Goal: Use online tool/utility: Use online tool/utility

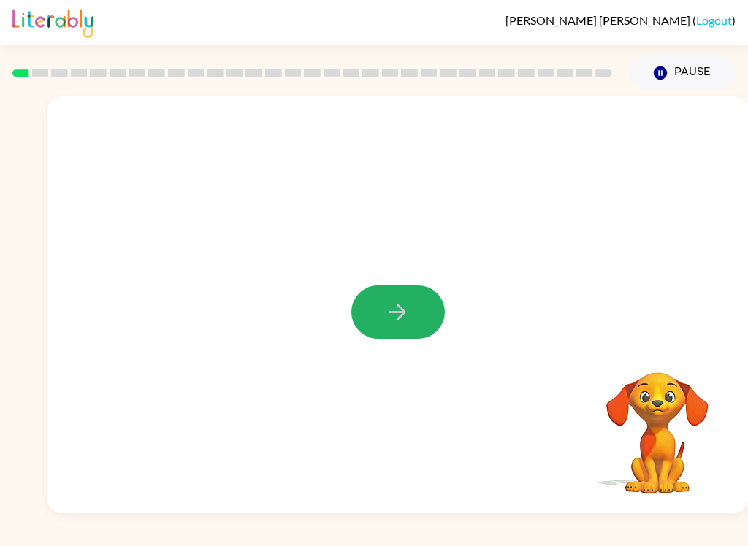
click at [434, 297] on button "button" at bounding box center [397, 312] width 93 height 53
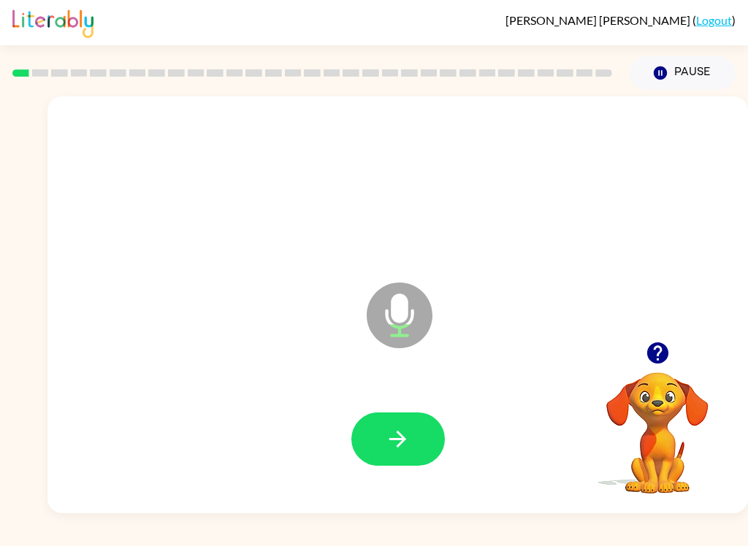
click at [423, 446] on button "button" at bounding box center [397, 439] width 93 height 53
click at [413, 441] on button "button" at bounding box center [397, 439] width 93 height 53
click at [410, 424] on button "button" at bounding box center [397, 439] width 93 height 53
click at [413, 428] on button "button" at bounding box center [397, 439] width 93 height 53
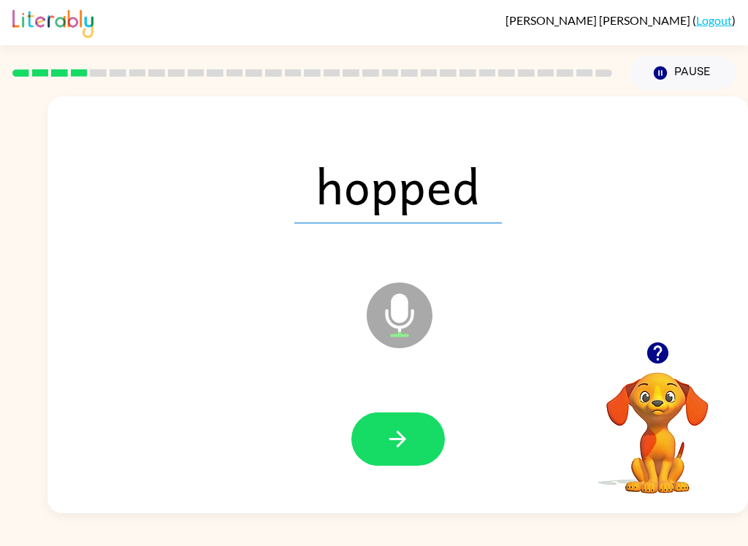
click at [416, 439] on button "button" at bounding box center [397, 439] width 93 height 53
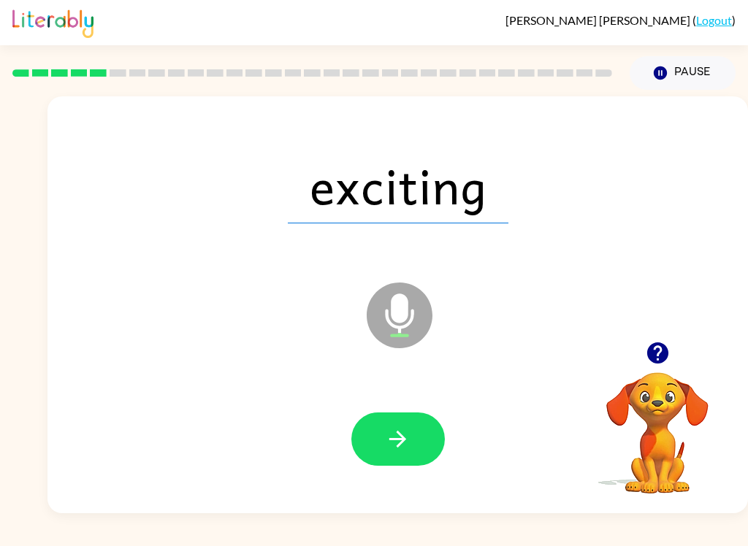
click at [417, 443] on button "button" at bounding box center [397, 439] width 93 height 53
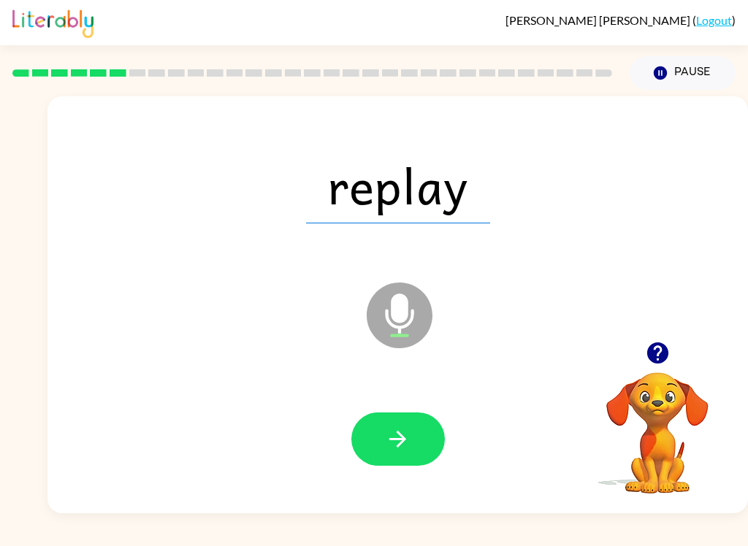
click at [433, 440] on button "button" at bounding box center [397, 439] width 93 height 53
click at [394, 446] on icon "button" at bounding box center [398, 440] width 26 height 26
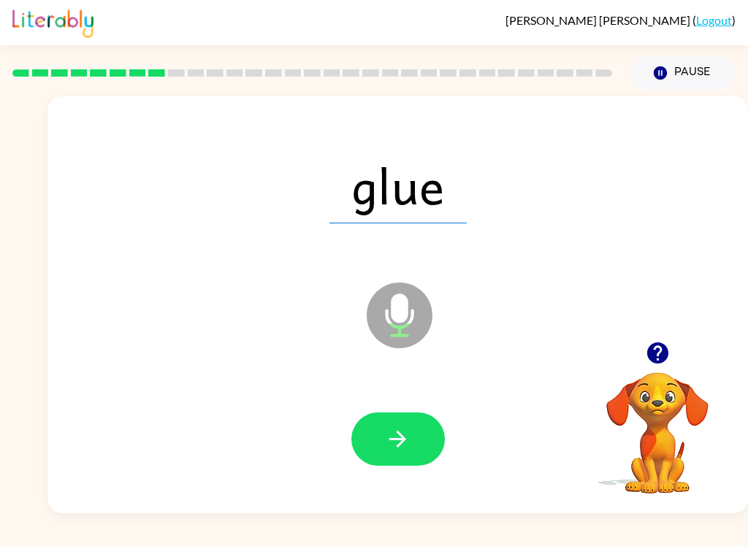
click at [402, 428] on icon "button" at bounding box center [398, 440] width 26 height 26
click at [396, 440] on icon "button" at bounding box center [397, 439] width 17 height 17
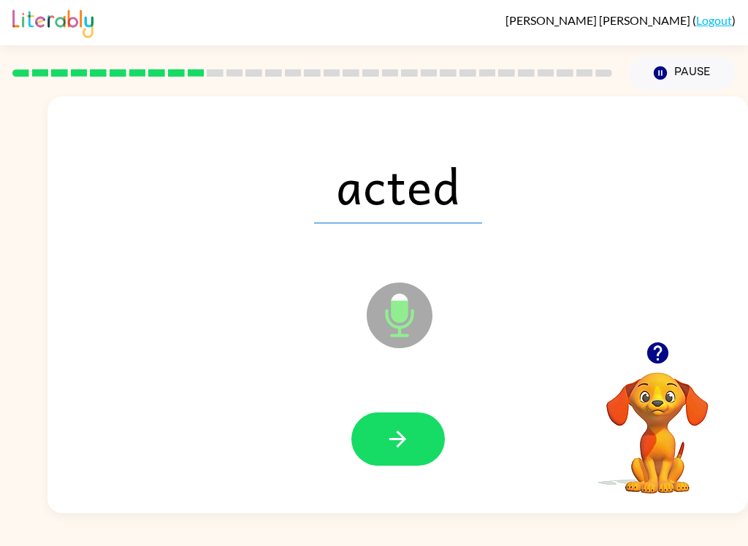
click at [397, 437] on icon "button" at bounding box center [398, 440] width 26 height 26
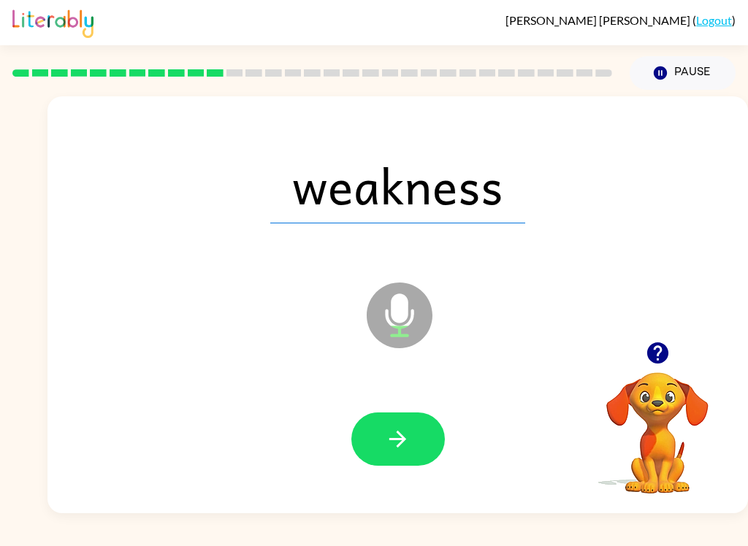
click at [394, 443] on icon "button" at bounding box center [398, 440] width 26 height 26
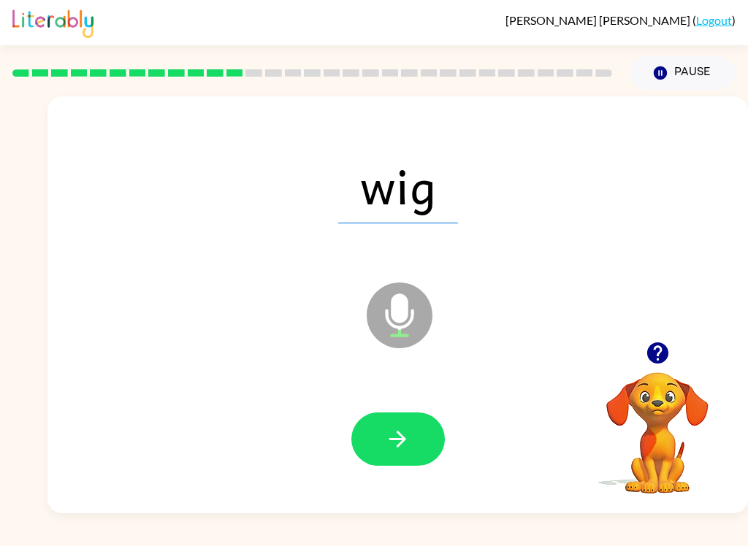
click at [402, 394] on div at bounding box center [397, 440] width 671 height 120
click at [413, 414] on button "button" at bounding box center [397, 439] width 93 height 53
click at [413, 437] on button "button" at bounding box center [397, 439] width 93 height 53
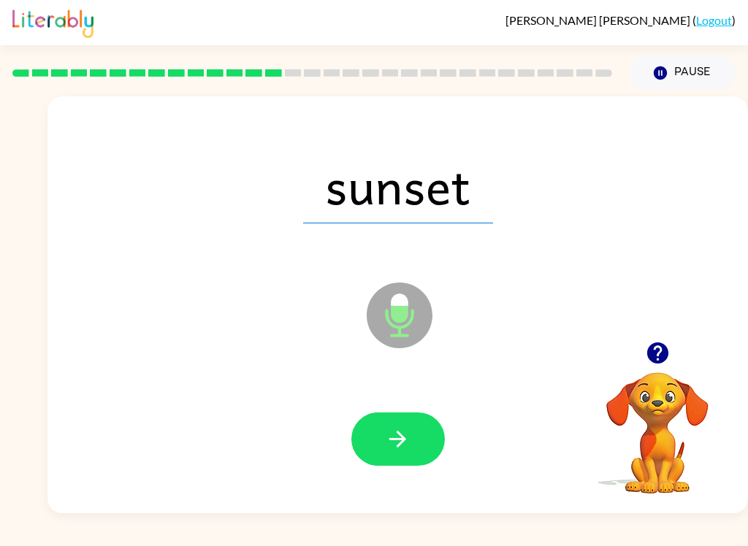
click at [429, 445] on button "button" at bounding box center [397, 439] width 93 height 53
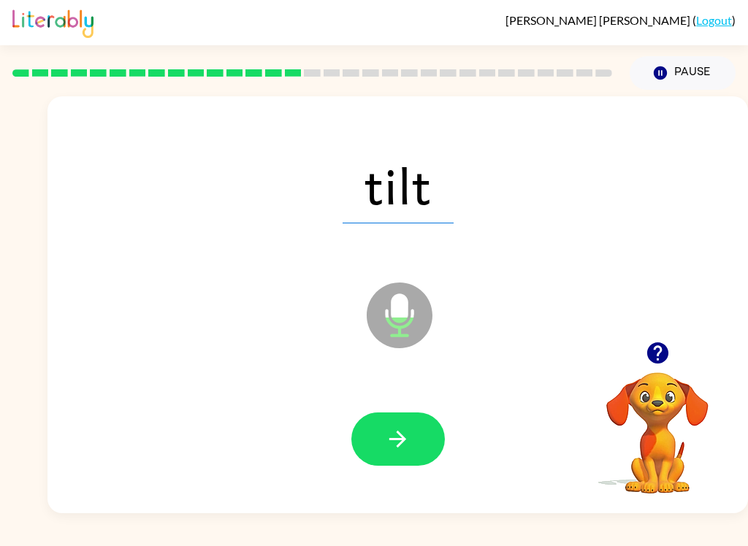
click at [416, 429] on button "button" at bounding box center [397, 439] width 93 height 53
click at [423, 427] on button "button" at bounding box center [397, 439] width 93 height 53
click at [422, 424] on button "button" at bounding box center [397, 439] width 93 height 53
click at [424, 435] on button "button" at bounding box center [397, 439] width 93 height 53
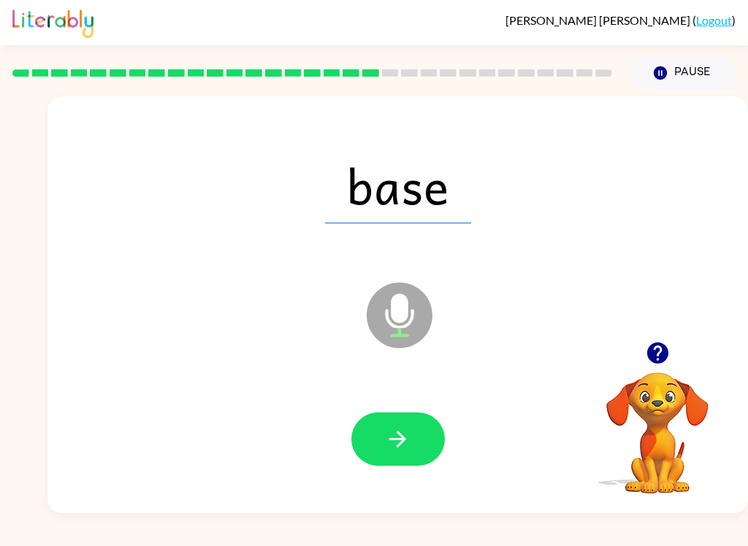
click at [419, 420] on button "button" at bounding box center [397, 439] width 93 height 53
click at [403, 450] on icon "button" at bounding box center [398, 440] width 26 height 26
click at [394, 432] on icon "button" at bounding box center [398, 440] width 26 height 26
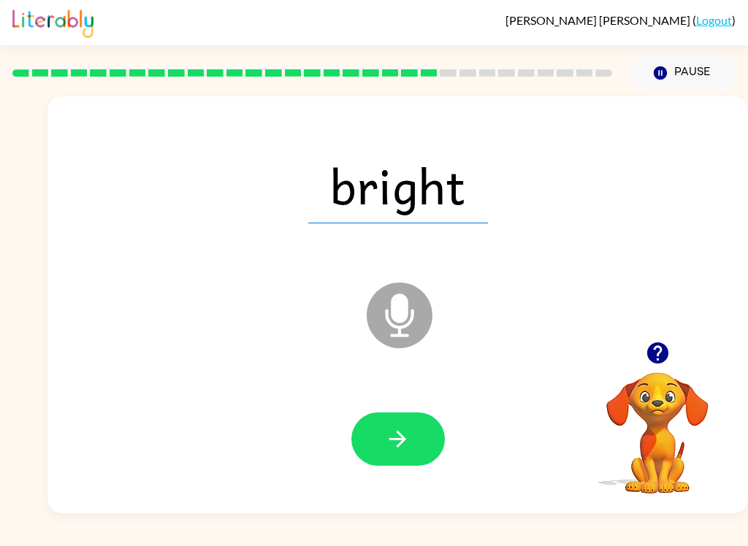
click at [428, 435] on button "button" at bounding box center [397, 439] width 93 height 53
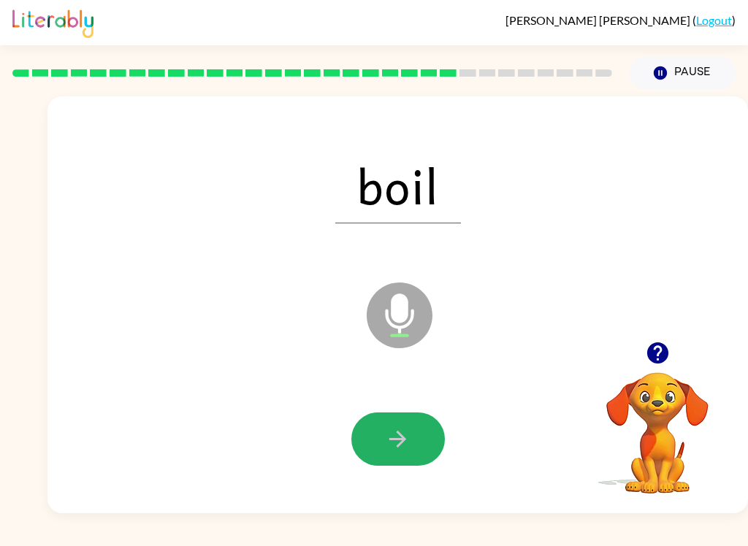
click at [424, 429] on button "button" at bounding box center [397, 439] width 93 height 53
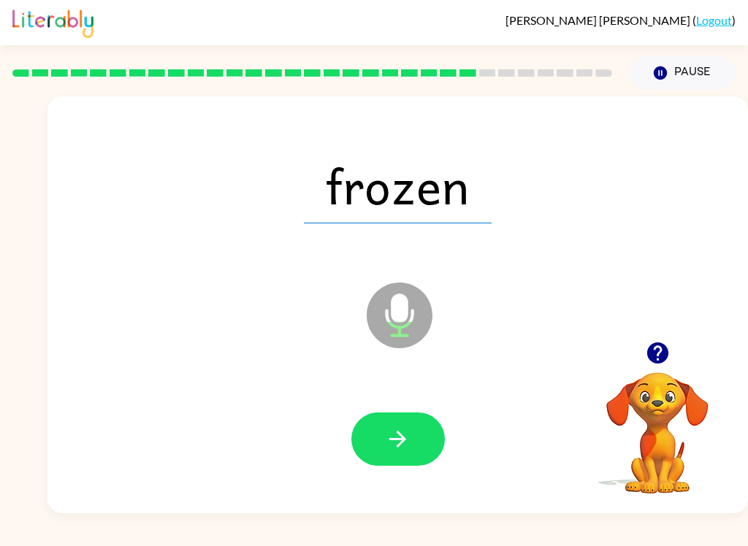
click at [409, 443] on icon "button" at bounding box center [398, 440] width 26 height 26
click at [419, 443] on button "button" at bounding box center [397, 439] width 93 height 53
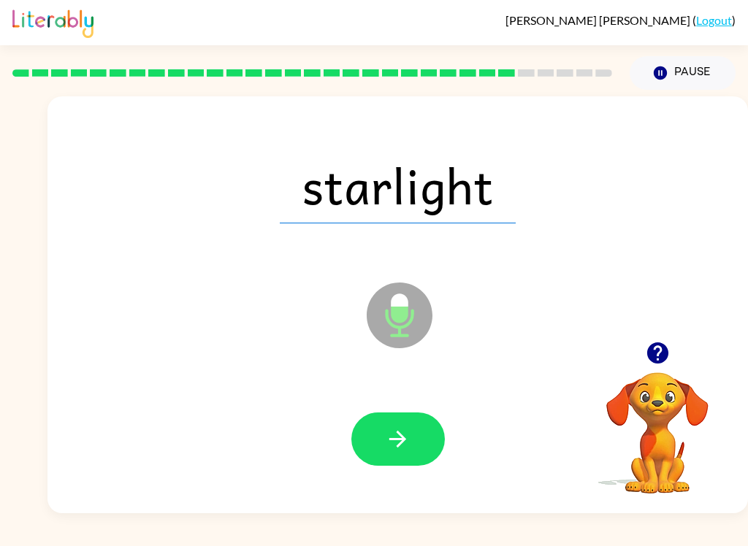
click at [413, 427] on button "button" at bounding box center [397, 439] width 93 height 53
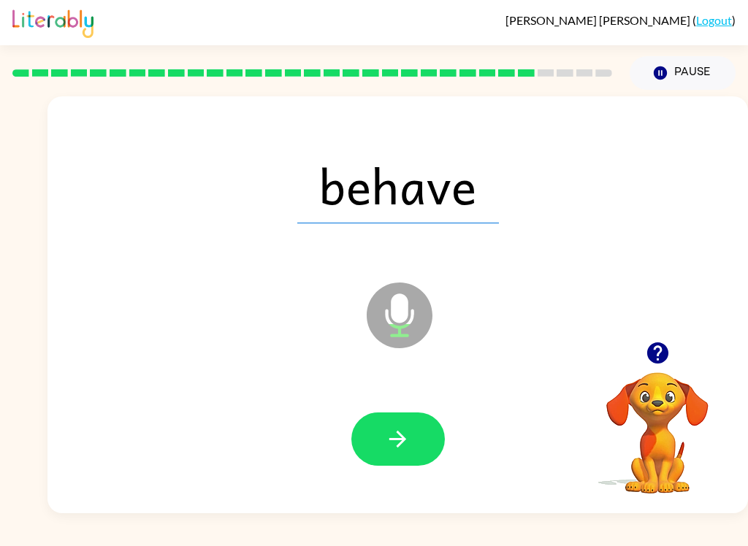
click at [404, 418] on button "button" at bounding box center [397, 439] width 93 height 53
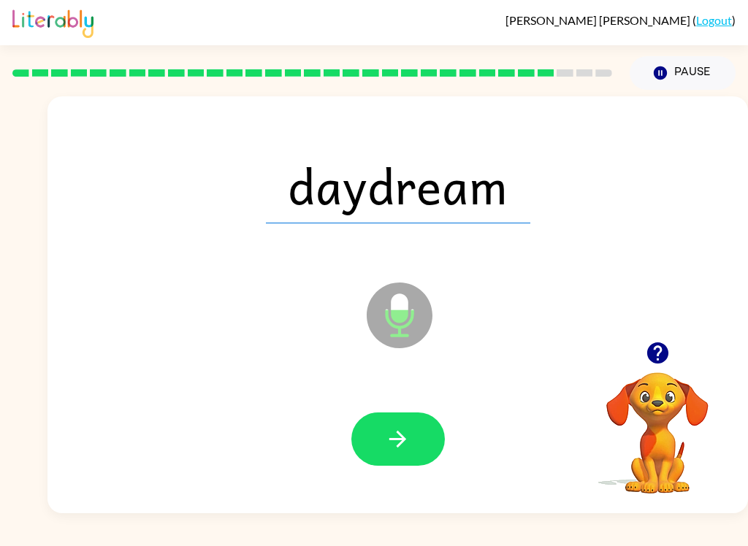
click at [406, 416] on button "button" at bounding box center [397, 439] width 93 height 53
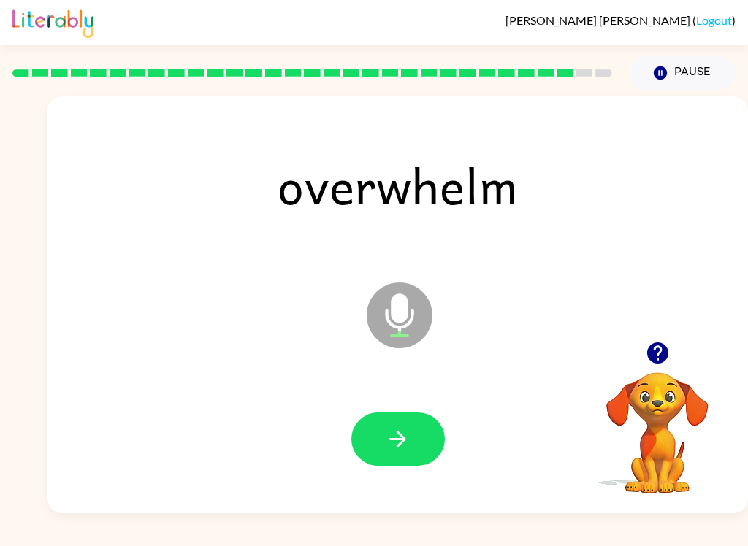
click at [378, 427] on button "button" at bounding box center [397, 439] width 93 height 53
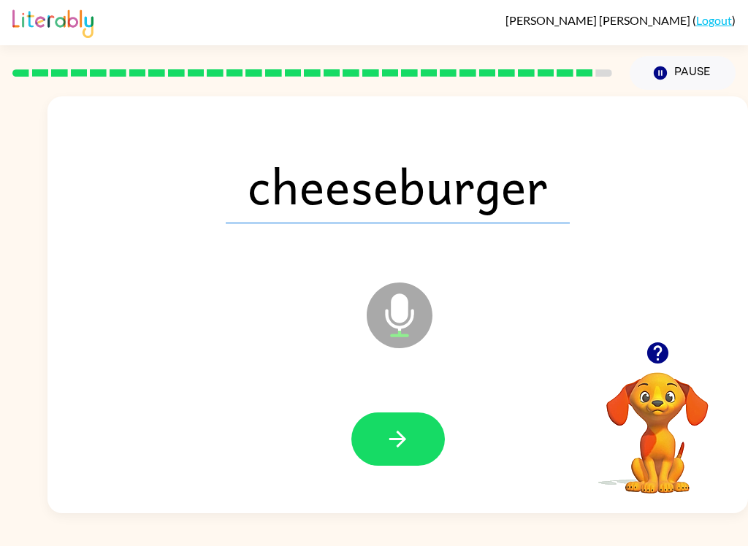
click at [389, 426] on button "button" at bounding box center [397, 439] width 93 height 53
